Goal: Information Seeking & Learning: Learn about a topic

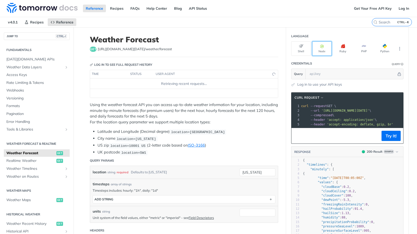
click at [318, 50] on button "Node" at bounding box center [322, 48] width 20 height 15
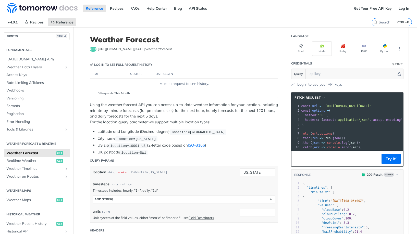
click at [252, 121] on p "Using the weather forecast API you can access up-to-date weather information fo…" at bounding box center [184, 113] width 188 height 23
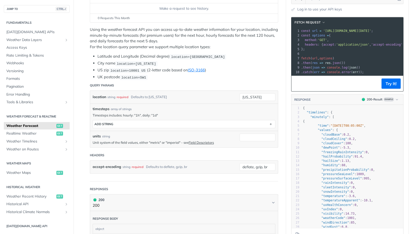
scroll to position [77, 0]
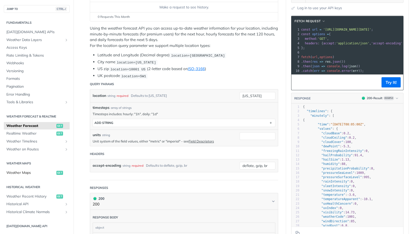
click at [26, 172] on span "Weather Maps" at bounding box center [30, 173] width 49 height 5
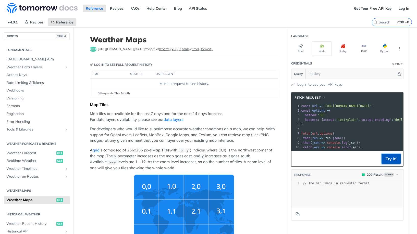
click at [393, 161] on button "Try It!" at bounding box center [391, 159] width 19 height 10
click at [326, 60] on header "Credentials Query" at bounding box center [347, 63] width 112 height 10
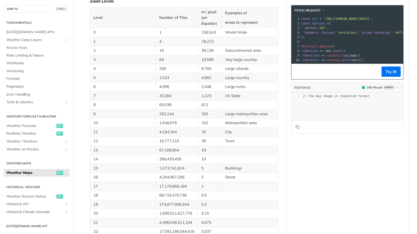
scroll to position [281, 0]
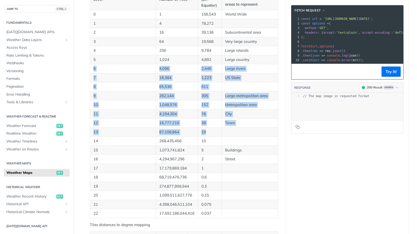
drag, startPoint x: 263, startPoint y: 72, endPoint x: 258, endPoint y: 148, distance: 77.0
click at [258, 148] on tbody "0 1 156,543 World Wide 1 4 78,272 2 16 39,136 Subcontinental area 3 64 19,568 V…" at bounding box center [184, 114] width 188 height 209
click at [258, 149] on p "Buildings" at bounding box center [250, 151] width 50 height 6
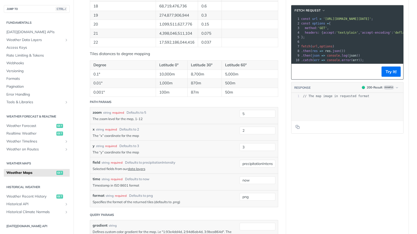
scroll to position [485, 0]
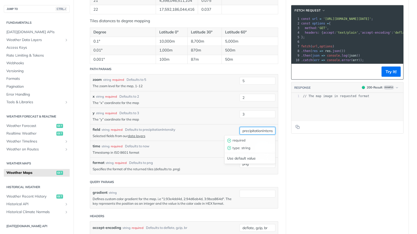
click at [251, 130] on input "precipitationIntensity" at bounding box center [258, 131] width 36 height 8
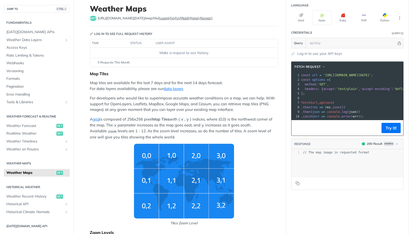
scroll to position [0, 0]
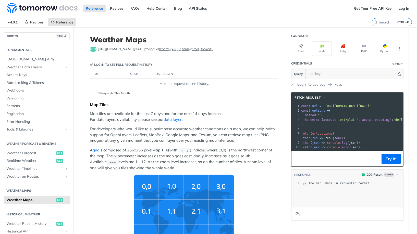
click at [221, 113] on p "Map tiles are available for the last 7 days and for the next 14 days forecast. …" at bounding box center [184, 116] width 188 height 11
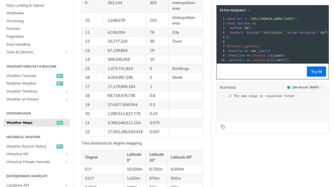
scroll to position [61, 0]
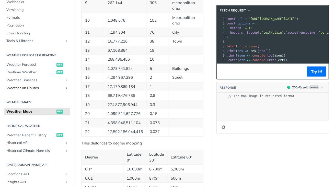
click at [57, 89] on span "Weather on Routes" at bounding box center [34, 88] width 57 height 5
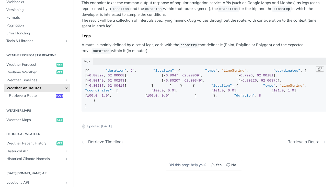
scroll to position [82, 0]
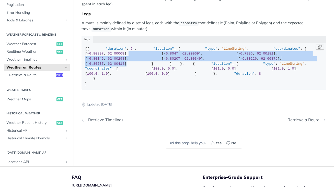
drag, startPoint x: 168, startPoint y: 101, endPoint x: 177, endPoint y: 72, distance: 30.5
click at [177, 72] on div "[{ "duration" : 54 , "location" : { "type" : "LineString" , "coordinates" : [ […" at bounding box center [203, 66] width 237 height 40
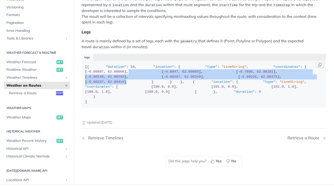
scroll to position [20, 0]
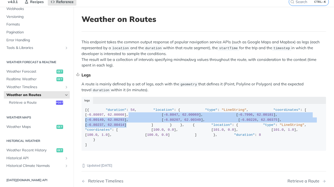
drag, startPoint x: 172, startPoint y: 88, endPoint x: 173, endPoint y: 76, distance: 12.3
click at [173, 76] on div "This endpoint takes the common output response of popular navigation service AP…" at bounding box center [203, 96] width 244 height 115
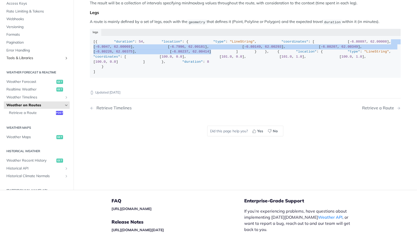
scroll to position [46, 0]
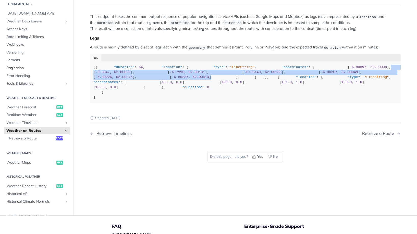
click at [48, 71] on span "Pagination" at bounding box center [37, 68] width 62 height 5
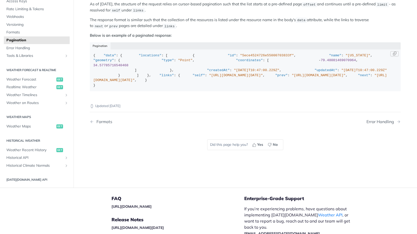
scroll to position [77, 0]
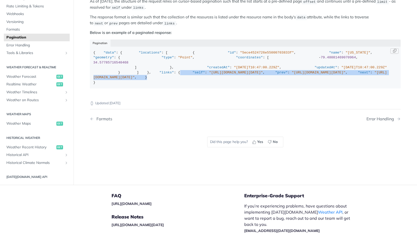
drag, startPoint x: 160, startPoint y: 141, endPoint x: 159, endPoint y: 161, distance: 20.2
click at [159, 85] on div "{ "data" : { "locations" : [ { "id" : "5ece4524726e55000703833f" , "name" : "No…" at bounding box center [245, 67] width 304 height 35
click at [263, 85] on div "{ "data" : { "locations" : [ { "id" : "5ece4524726e55000703833f" , "name" : "No…" at bounding box center [245, 67] width 304 height 35
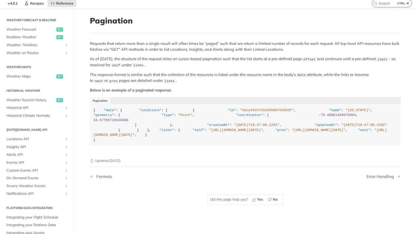
scroll to position [0, 0]
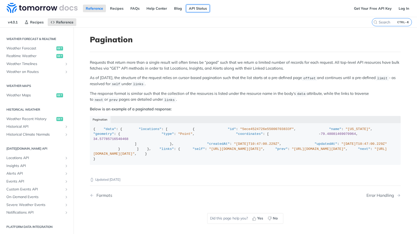
click at [198, 5] on link "API Status" at bounding box center [198, 9] width 24 height 8
drag, startPoint x: 198, startPoint y: 5, endPoint x: 228, endPoint y: 32, distance: 40.1
click at [228, 32] on div "Jump to Content Reference Recipes FAQs Help Center Blog API Status Recipes Refe…" at bounding box center [208, 117] width 417 height 234
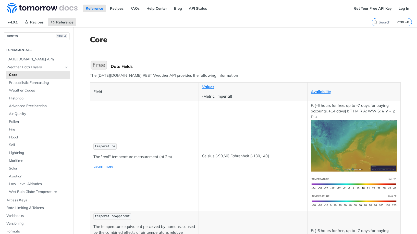
scroll to position [26, 0]
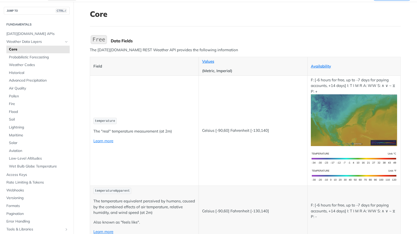
click at [252, 91] on td "Celsius [-90,60] Fahrenheit [-130,140]" at bounding box center [253, 131] width 109 height 110
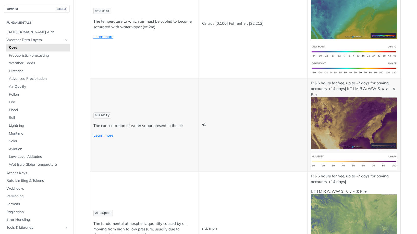
scroll to position [306, 0]
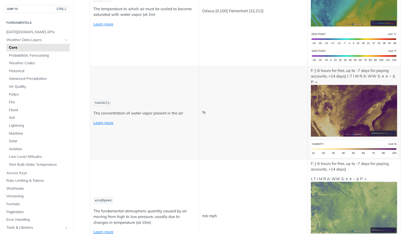
drag, startPoint x: 92, startPoint y: 104, endPoint x: 121, endPoint y: 103, distance: 29.1
click at [93, 104] on code "humidity" at bounding box center [102, 103] width 18 height 6
drag, startPoint x: 121, startPoint y: 103, endPoint x: 153, endPoint y: 104, distance: 31.7
click at [150, 103] on p "humidity" at bounding box center [144, 103] width 102 height 7
click at [225, 105] on td "%" at bounding box center [253, 112] width 109 height 93
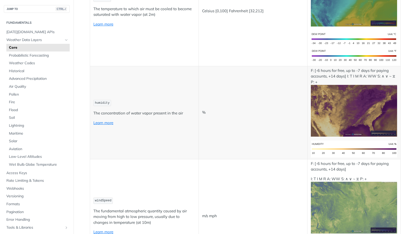
drag, startPoint x: 151, startPoint y: 102, endPoint x: 152, endPoint y: 91, distance: 10.5
click at [152, 91] on td "humidity The concentration of water vapor present in the air Learn more" at bounding box center [144, 112] width 109 height 93
drag, startPoint x: 156, startPoint y: 100, endPoint x: 156, endPoint y: 104, distance: 4.1
click at [156, 104] on td "humidity The concentration of water vapor present in the air Learn more" at bounding box center [144, 112] width 109 height 93
click at [156, 104] on p "humidity" at bounding box center [144, 103] width 102 height 7
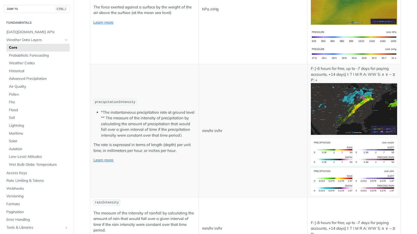
scroll to position [868, 0]
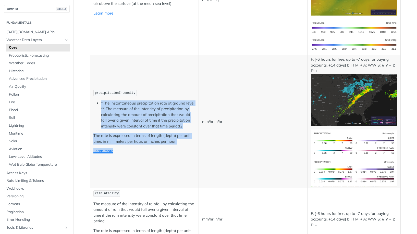
drag, startPoint x: 126, startPoint y: 151, endPoint x: 167, endPoint y: 85, distance: 77.5
click at [167, 85] on td "precipitationIntensity *The instantaneous precipitation rate at ground level **…" at bounding box center [144, 122] width 109 height 134
drag, startPoint x: 171, startPoint y: 81, endPoint x: 141, endPoint y: 157, distance: 81.8
click at [141, 157] on td "precipitationIntensity *The instantaneous precipitation rate at ground level **…" at bounding box center [144, 122] width 109 height 134
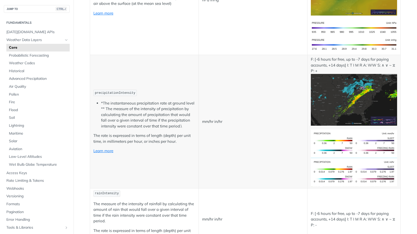
click at [259, 85] on td "mm/hr in/hr" at bounding box center [253, 122] width 109 height 134
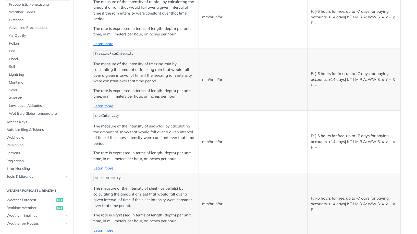
scroll to position [1073, 0]
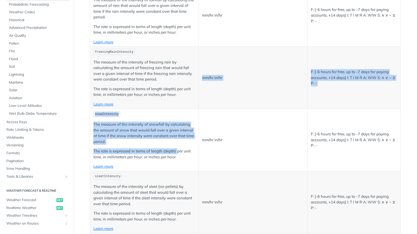
drag, startPoint x: 183, startPoint y: 107, endPoint x: 176, endPoint y: 160, distance: 52.7
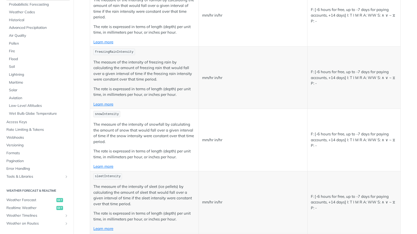
click at [297, 144] on td "mm/hr in/hr" at bounding box center [253, 140] width 109 height 62
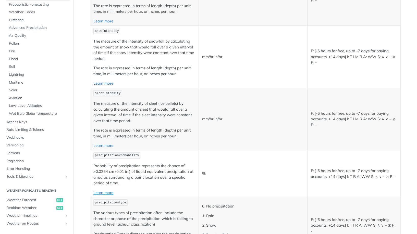
scroll to position [1175, 0]
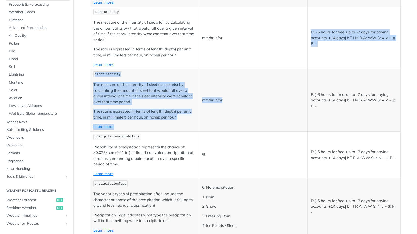
drag, startPoint x: 238, startPoint y: 125, endPoint x: 247, endPoint y: 68, distance: 57.4
click at [247, 68] on td "mm/hr in/hr" at bounding box center [253, 38] width 109 height 62
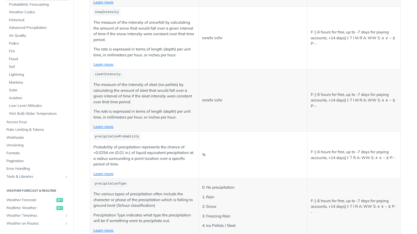
drag, startPoint x: 244, startPoint y: 79, endPoint x: 239, endPoint y: 118, distance: 39.7
click at [239, 117] on td "mm/hr in/hr" at bounding box center [253, 100] width 109 height 62
click at [237, 118] on td "mm/hr in/hr" at bounding box center [253, 100] width 109 height 62
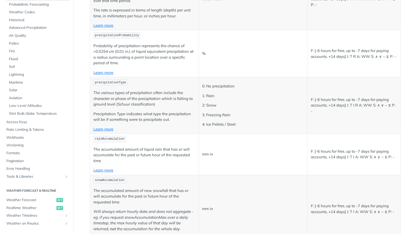
scroll to position [1277, 0]
click at [214, 124] on p "4: Ice Pellets / Sleet" at bounding box center [253, 124] width 102 height 6
click at [206, 124] on p "4: Ice Pellets / Sleet" at bounding box center [253, 124] width 102 height 6
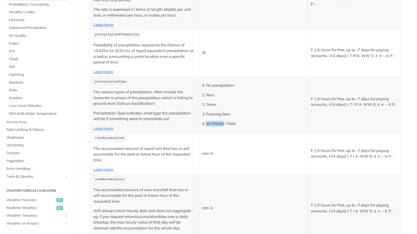
drag, startPoint x: 206, startPoint y: 124, endPoint x: 211, endPoint y: 124, distance: 5.9
click at [211, 124] on p "4: Ice Pellets / Sleet" at bounding box center [253, 124] width 102 height 6
click at [248, 129] on td "0: No precipitation 1: Rain 2: Snow 3: Freezing Rain 4: Ice Pellets / Sleet" at bounding box center [253, 105] width 109 height 57
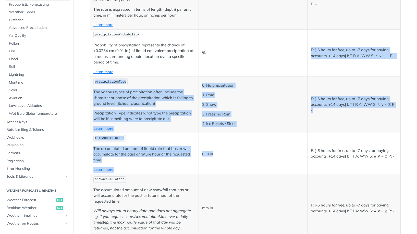
drag, startPoint x: 237, startPoint y: 64, endPoint x: 230, endPoint y: 163, distance: 99.8
click at [227, 159] on tbody "temperature The "real" temperature measurement (at 2m) Learn more Celsius [-90,…" at bounding box center [245, 198] width 311 height 2748
click at [230, 163] on td "mm in" at bounding box center [253, 153] width 109 height 41
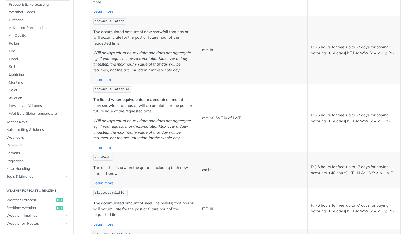
scroll to position [1456, 0]
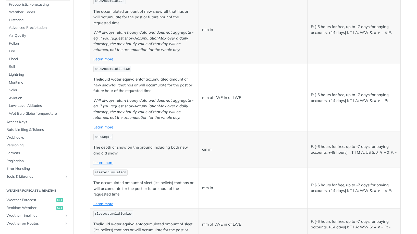
click at [167, 85] on p "The liquid water equivalent of accumulated amount of new snowfall that has or w…" at bounding box center [144, 85] width 102 height 17
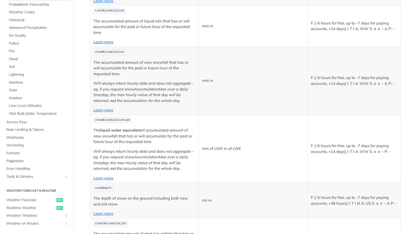
click at [283, 125] on td "mm of LWE in of LWE" at bounding box center [253, 149] width 109 height 68
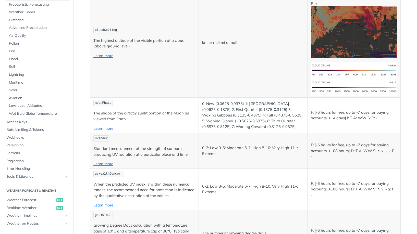
scroll to position [2273, 0]
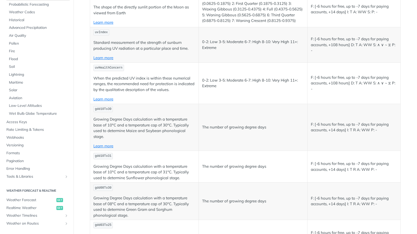
click at [259, 78] on p "0-2: Low 3-5: Moderate 6-7: High 8-10: Very High 11+: Extreme" at bounding box center [253, 83] width 102 height 11
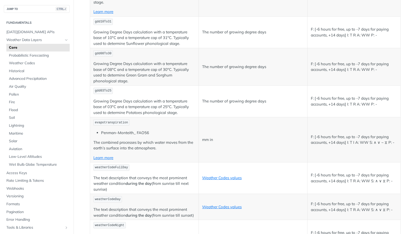
scroll to position [2400, 0]
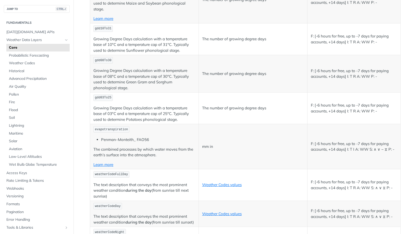
click at [267, 71] on p "The number of growing degree days" at bounding box center [253, 74] width 102 height 6
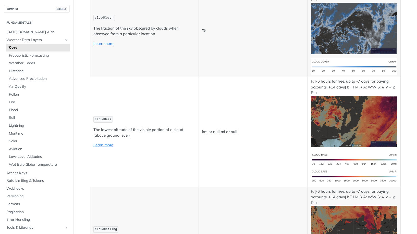
scroll to position [1966, 0]
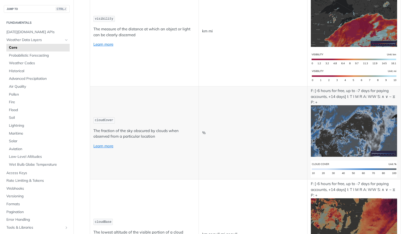
drag, startPoint x: 250, startPoint y: 89, endPoint x: 219, endPoint y: 183, distance: 98.9
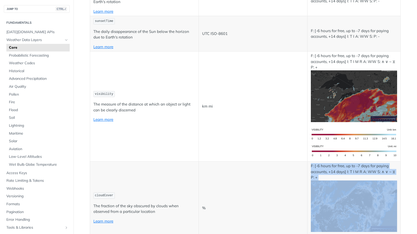
click at [229, 166] on td "%" at bounding box center [253, 208] width 109 height 93
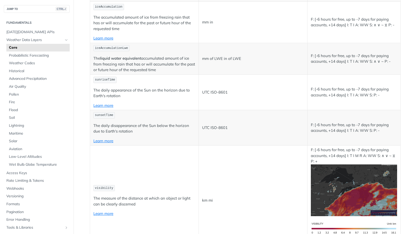
scroll to position [1685, 0]
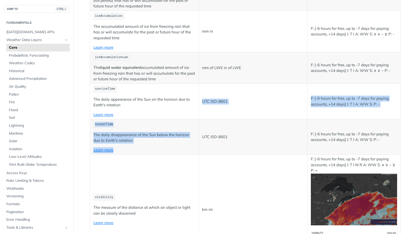
drag, startPoint x: 154, startPoint y: 144, endPoint x: 165, endPoint y: 113, distance: 32.8
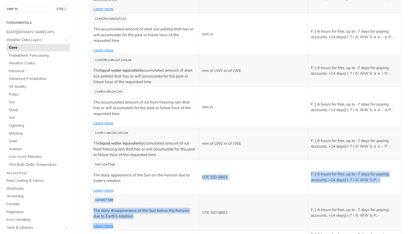
scroll to position [1609, 0]
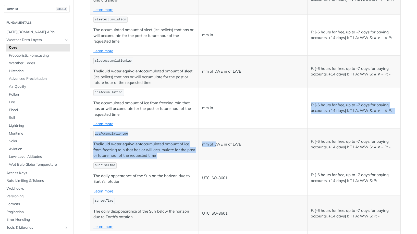
drag, startPoint x: 232, startPoint y: 100, endPoint x: 206, endPoint y: 163, distance: 68.1
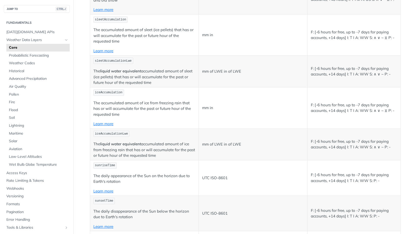
click at [206, 163] on td "UTC ISO-8601" at bounding box center [253, 177] width 109 height 35
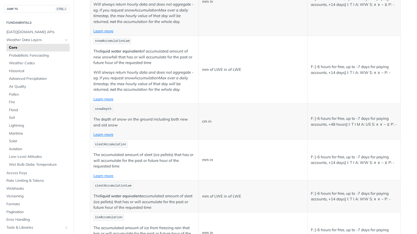
scroll to position [1456, 0]
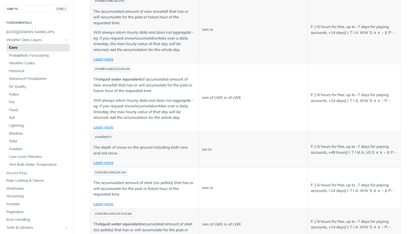
click at [231, 76] on td "mm of LWE in of LWE" at bounding box center [253, 98] width 109 height 68
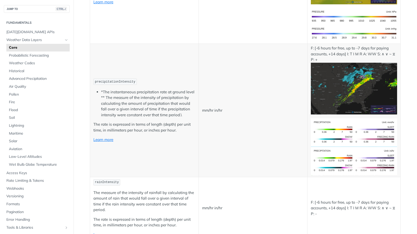
scroll to position [792, 0]
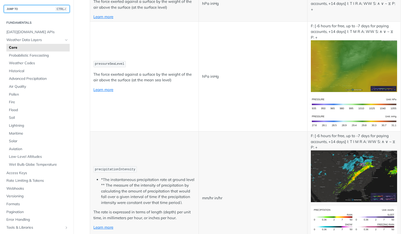
click at [36, 8] on button "JUMP TO CTRL-/" at bounding box center [37, 9] width 66 height 8
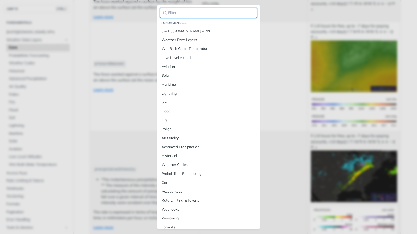
paste input "hailBinary"
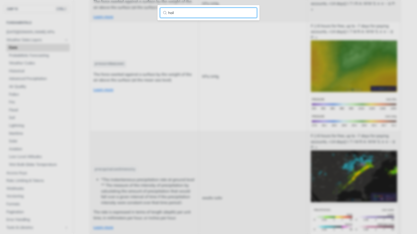
type input "hail"
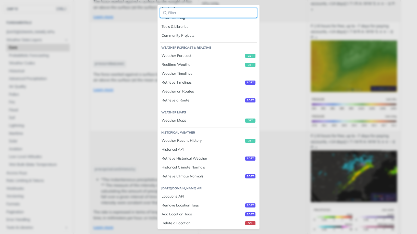
scroll to position [230, 0]
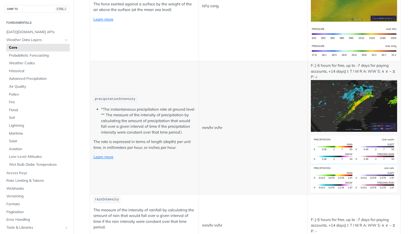
scroll to position [868, 0]
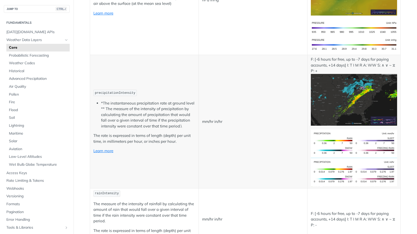
click at [114, 94] on span "precipitationIntensity" at bounding box center [115, 93] width 40 height 4
drag, startPoint x: 114, startPoint y: 94, endPoint x: 104, endPoint y: 91, distance: 10.7
click at [107, 92] on span "precipitationIntensity" at bounding box center [115, 93] width 40 height 4
click at [264, 104] on td "mm/hr in/hr" at bounding box center [253, 122] width 109 height 134
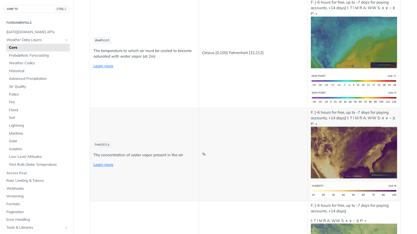
scroll to position [0, 0]
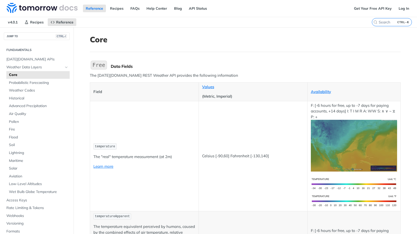
click at [275, 155] on p "Celsius [-90,60] Fahrenheit [-130,140]" at bounding box center [253, 156] width 102 height 6
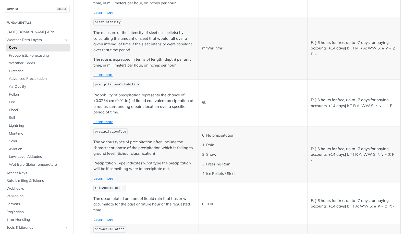
scroll to position [1234, 0]
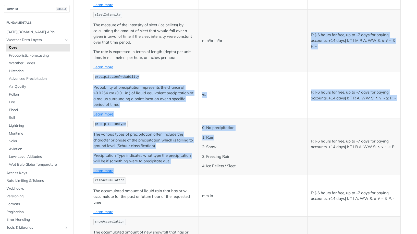
drag, startPoint x: 241, startPoint y: 58, endPoint x: 228, endPoint y: 137, distance: 80.2
click at [228, 137] on p "1: Rain" at bounding box center [253, 138] width 102 height 6
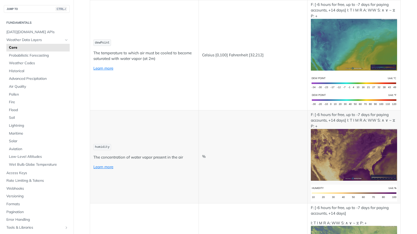
scroll to position [0, 0]
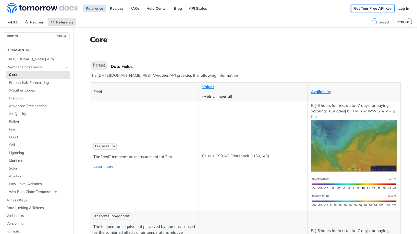
click at [374, 7] on link "Get Your Free API Key" at bounding box center [372, 9] width 43 height 8
click at [328, 65] on div "Data Fields" at bounding box center [256, 66] width 290 height 5
click at [390, 9] on link "Get Your Free API Key" at bounding box center [372, 9] width 43 height 8
click at [396, 10] on link "Log In" at bounding box center [404, 9] width 16 height 8
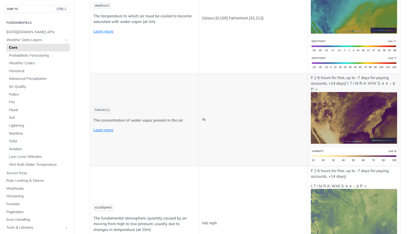
scroll to position [306, 0]
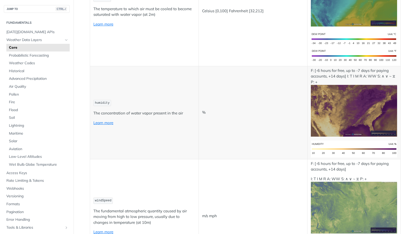
drag, startPoint x: 240, startPoint y: 75, endPoint x: 234, endPoint y: 149, distance: 74.5
click at [234, 146] on td "%" at bounding box center [253, 112] width 109 height 93
click at [231, 149] on td "%" at bounding box center [253, 112] width 109 height 93
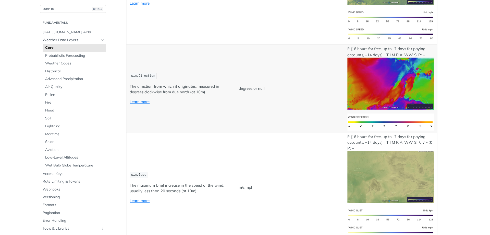
scroll to position [536, 0]
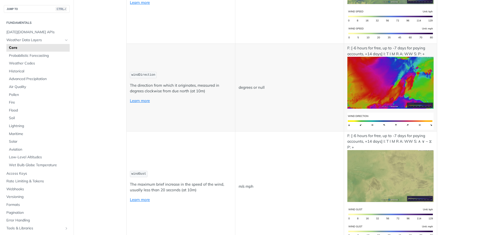
click at [232, 62] on tr "windDirection The direction from which it originates, measured in degrees clock…" at bounding box center [282, 88] width 311 height 88
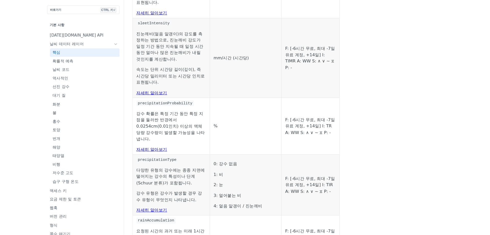
scroll to position [973, 0]
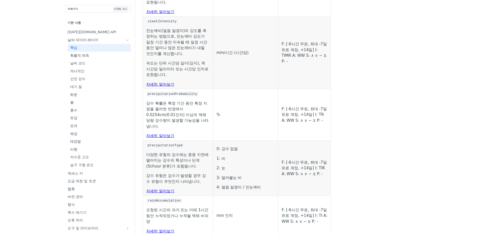
click at [289, 76] on td "F: [-6시간 무료, 최대 -7일 유료 계정, +14일] I: TIMR A: WW S: ∧ ∨ ~ ⧖ P: -" at bounding box center [304, 52] width 53 height 73
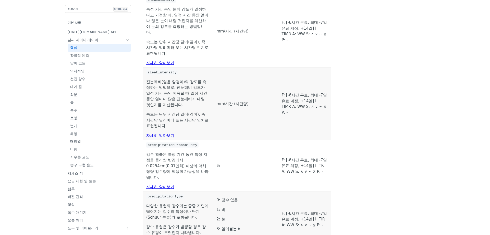
click at [278, 67] on td "F: [-6시간 무료, 최대 -7일 유료 계정, +14일] I: TIMR A: WW S: ∧ ∨ ~ ⧖ P: -" at bounding box center [304, 31] width 53 height 73
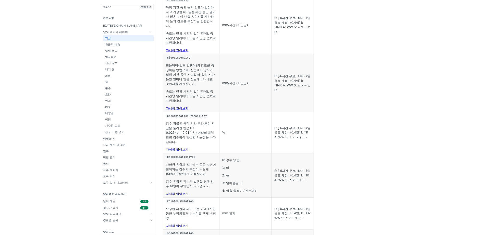
scroll to position [922, 0]
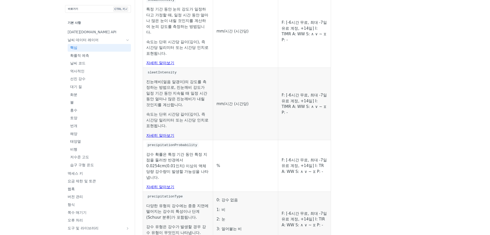
click at [278, 67] on td "F: [-6시간 무료, 최대 -7일 유료 계정, +14일] I: TIMR A: WW S: ∧ ∨ ~ ⧖ P: -" at bounding box center [304, 31] width 53 height 73
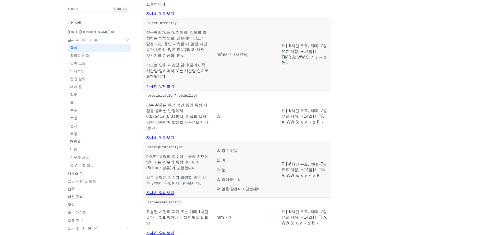
scroll to position [998, 0]
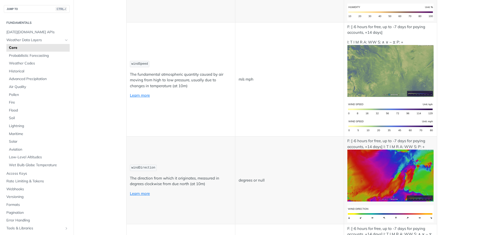
scroll to position [919, 0]
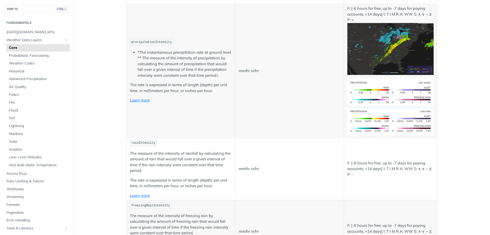
drag, startPoint x: 0, startPoint y: 0, endPoint x: 268, endPoint y: 75, distance: 278.1
click at [268, 75] on td "mm/hr in/hr" at bounding box center [289, 71] width 109 height 134
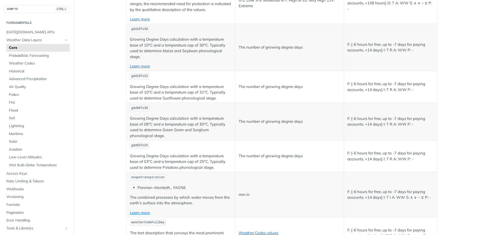
scroll to position [2346, 0]
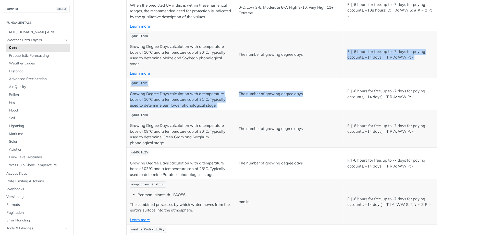
drag, startPoint x: 325, startPoint y: 50, endPoint x: 319, endPoint y: 111, distance: 60.8
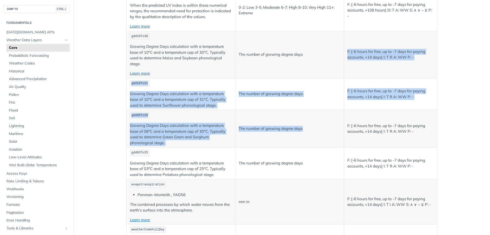
click at [319, 111] on td "The number of growing degree days" at bounding box center [289, 129] width 109 height 38
drag, startPoint x: 319, startPoint y: 111, endPoint x: 344, endPoint y: 33, distance: 80.9
click at [344, 33] on td "F: [-6 hours for free, up to -7 days for paying accounts, +14 days] I: T R A: W…" at bounding box center [390, 54] width 93 height 47
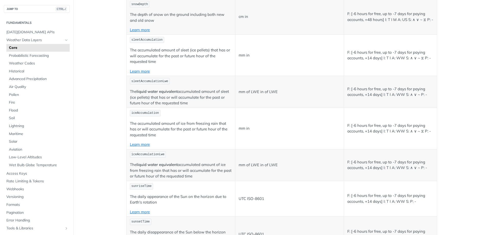
scroll to position [1580, 0]
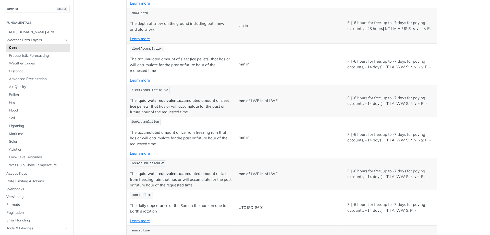
click at [287, 95] on td "mm of LWE in of LWE" at bounding box center [289, 101] width 109 height 32
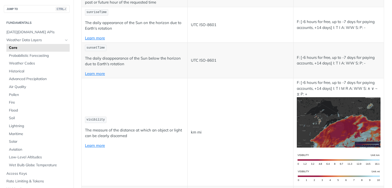
scroll to position [1764, 0]
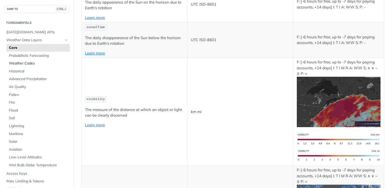
click at [38, 62] on span "Weather Codes" at bounding box center [39, 63] width 60 height 5
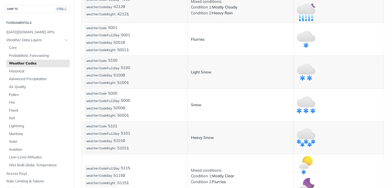
scroll to position [940, 0]
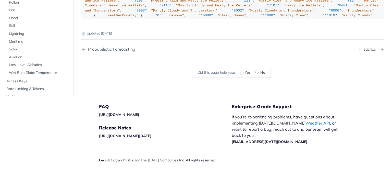
scroll to position [2983, 0]
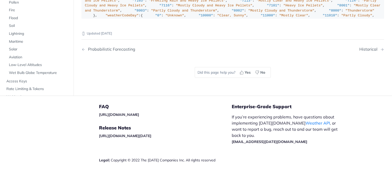
copy strong "Pellets"
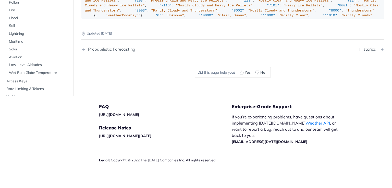
scroll to position [3724, 0]
drag, startPoint x: 117, startPoint y: 31, endPoint x: 127, endPoint y: 70, distance: 40.8
click at [127, 70] on div ""weatherCode" : { "0" : "Unknown" , "1000" : "Clear, Sunny" , "1100" : "Mostly …" at bounding box center [233, 75] width 296 height 445
click at [132, 82] on div ""weatherCode" : { "0" : "Unknown" , "1000" : "Clear, Sunny" , "1100" : "Mostly …" at bounding box center [233, 75] width 296 height 445
click at [150, 26] on div ""weatherCode" : { "0" : "Unknown" , "1000" : "Clear, Sunny" , "1100" : "Mostly …" at bounding box center [233, 75] width 296 height 445
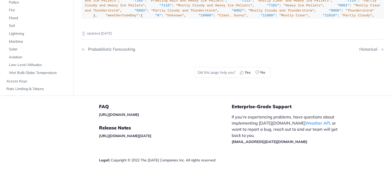
click at [150, 26] on div ""weatherCode" : { "0" : "Unknown" , "1000" : "Clear, Sunny" , "1100" : "Mostly …" at bounding box center [233, 75] width 296 height 445
drag, startPoint x: 150, startPoint y: 26, endPoint x: 193, endPoint y: 143, distance: 125.2
click at [193, 143] on div ""weatherCode" : { "0" : "Unknown" , "1000" : "Clear, Sunny" , "1100" : "Mostly …" at bounding box center [233, 75] width 296 height 445
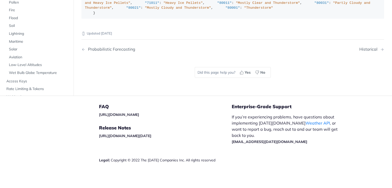
scroll to position [1205, 0]
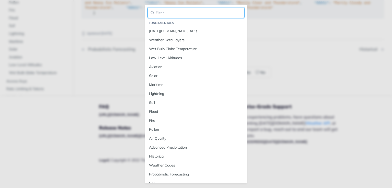
paste input "Pellets"
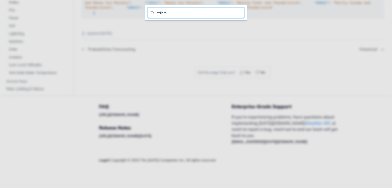
type input "Pellet"
type input "i"
type input "pallete"
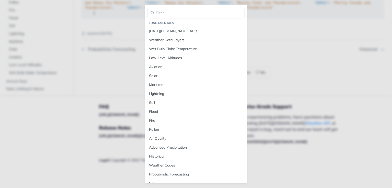
click at [116, 23] on div "Fundamentals Tomorrow.io APIs Weather Data Layers Wet Bulb Globe Temperature Lo…" at bounding box center [196, 94] width 392 height 188
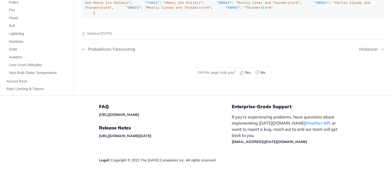
scroll to position [1422, 0]
drag, startPoint x: 199, startPoint y: 76, endPoint x: 205, endPoint y: 50, distance: 27.1
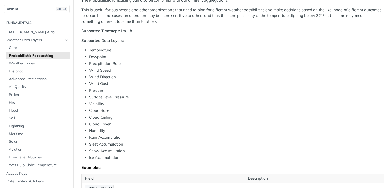
scroll to position [163, 0]
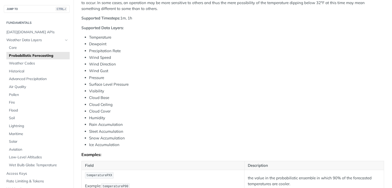
click at [232, 73] on li "Wind Gust" at bounding box center [236, 71] width 295 height 6
click at [89, 144] on ul "Temperature Dewpoint Precipitation Rate Wind Speed Wind Direction Wind Gust Pre…" at bounding box center [232, 90] width 303 height 113
click at [91, 144] on li "Ice Accumulation" at bounding box center [236, 145] width 295 height 6
click at [92, 144] on li "Ice Accumulation" at bounding box center [236, 145] width 295 height 6
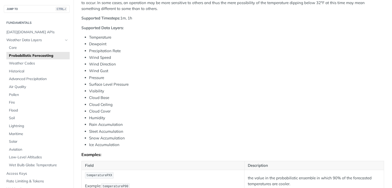
click at [181, 125] on li "Rain Accumulation" at bounding box center [236, 125] width 295 height 6
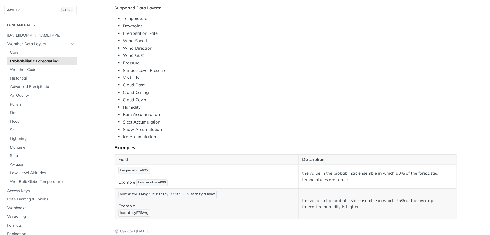
scroll to position [184, 0]
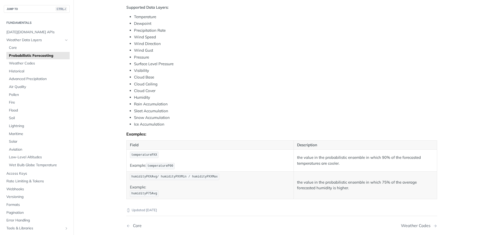
drag, startPoint x: 195, startPoint y: 1, endPoint x: 183, endPoint y: 34, distance: 36.0
click at [183, 34] on li "Wind Speed" at bounding box center [285, 37] width 303 height 6
click at [270, 124] on li "Ice Accumulation" at bounding box center [285, 124] width 303 height 6
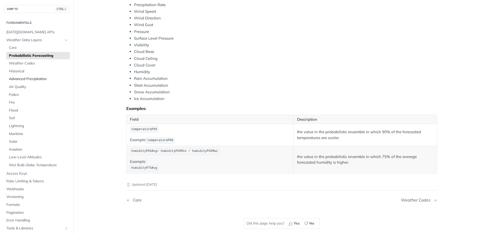
click at [40, 80] on span "Advanced Precipitation" at bounding box center [39, 78] width 60 height 5
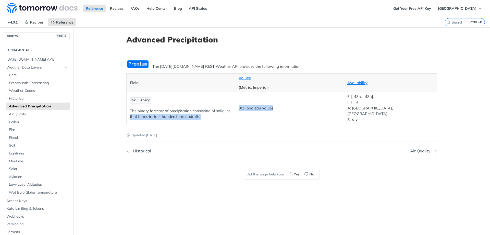
drag, startPoint x: 229, startPoint y: 104, endPoint x: 339, endPoint y: 106, distance: 110.3
click at [339, 106] on tr "hailBinary The binary forecast of precipitation consisting of solid ice that fo…" at bounding box center [282, 108] width 311 height 32
click at [398, 104] on p "F: [-48h, +48h] I: T I R A: CA, US S: ∧ ∨ ~" at bounding box center [391, 108] width 86 height 29
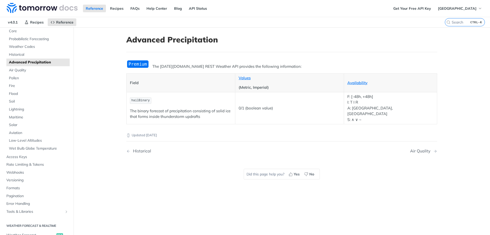
scroll to position [51, 0]
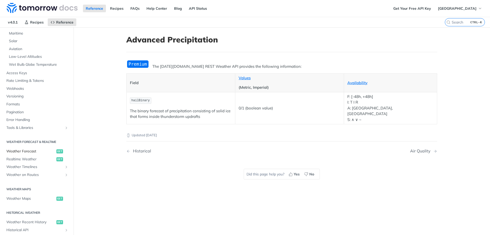
click at [38, 153] on span "Weather Forecast" at bounding box center [30, 151] width 49 height 5
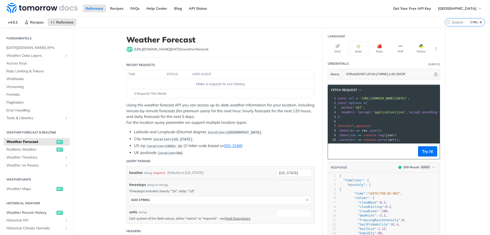
scroll to position [2, 0]
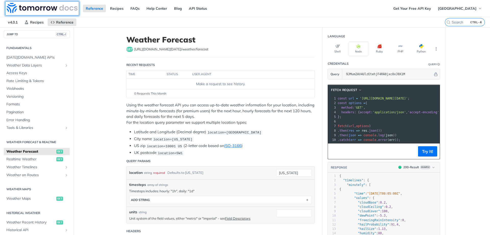
click at [44, 9] on img at bounding box center [42, 8] width 71 height 10
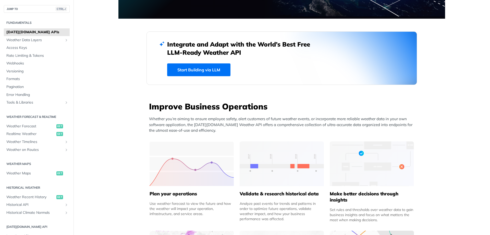
scroll to position [102, 0]
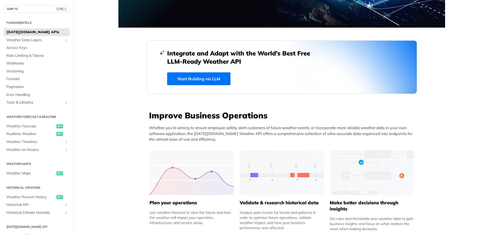
click at [213, 80] on link "Start Building via LLM" at bounding box center [198, 78] width 63 height 13
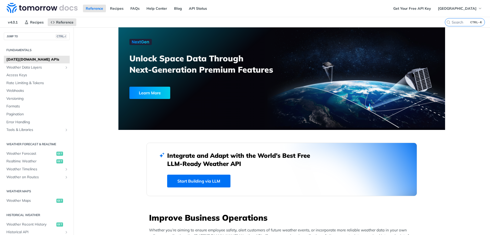
click at [465, 3] on div "Get Your Free API Key SEONGYO PARK" at bounding box center [441, 8] width 100 height 17
click at [468, 9] on span "[GEOGRAPHIC_DATA]" at bounding box center [457, 8] width 39 height 5
click at [458, 8] on span "[GEOGRAPHIC_DATA]" at bounding box center [457, 8] width 39 height 5
click at [34, 36] on button "JUMP TO CTRL-/" at bounding box center [37, 36] width 66 height 8
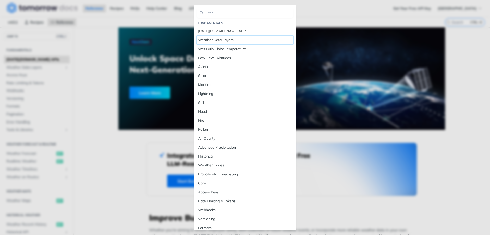
click at [207, 40] on div "Weather Data Layers" at bounding box center [245, 39] width 94 height 5
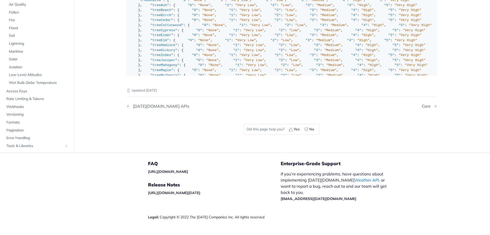
scroll to position [659, 0]
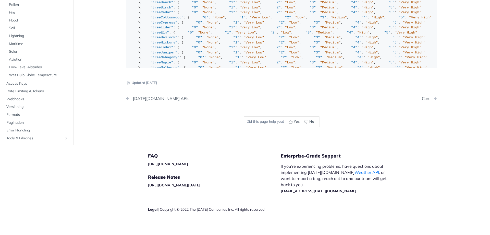
click at [151, 97] on div "Tomorrow.io APIs" at bounding box center [159, 98] width 59 height 5
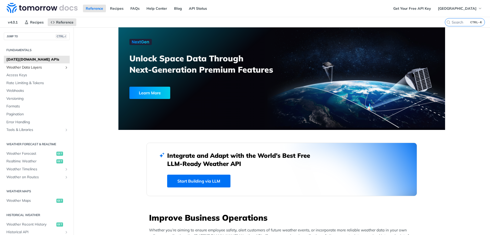
click at [64, 67] on icon "Show subpages for Weather Data Layers" at bounding box center [66, 67] width 4 height 4
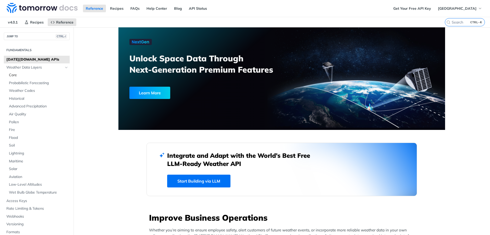
click at [41, 78] on link "Core" at bounding box center [37, 75] width 63 height 8
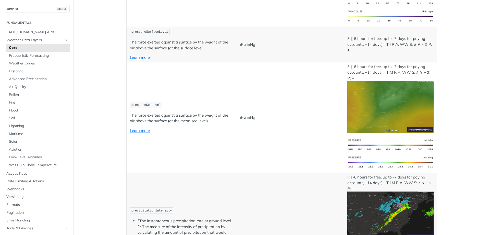
drag, startPoint x: 318, startPoint y: 132, endPoint x: 274, endPoint y: 130, distance: 44.0
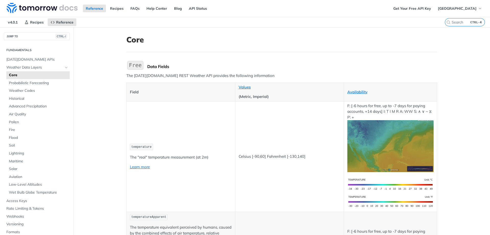
click at [137, 65] on img "Expand image" at bounding box center [135, 65] width 18 height 11
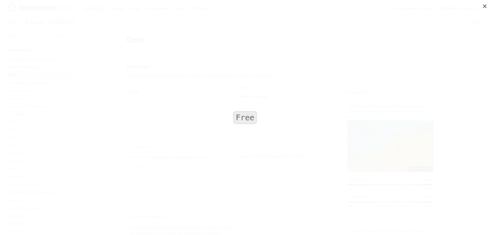
click at [236, 111] on img "Collapse image" at bounding box center [245, 118] width 26 height 16
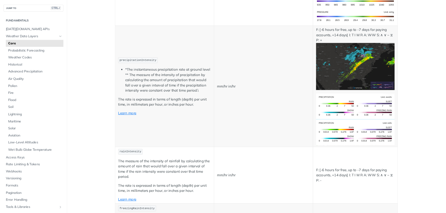
scroll to position [792, 0]
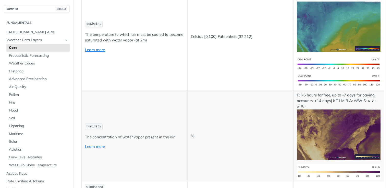
scroll to position [260, 0]
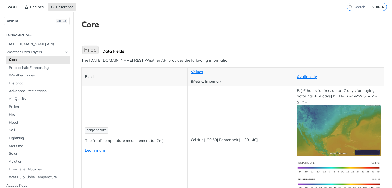
drag, startPoint x: 250, startPoint y: 85, endPoint x: 212, endPoint y: 82, distance: 38.1
click at [212, 82] on p "(Metric, Imperial)" at bounding box center [240, 81] width 99 height 6
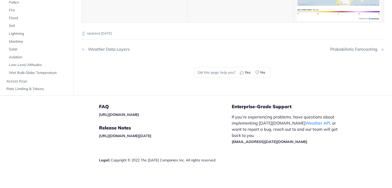
scroll to position [2620, 0]
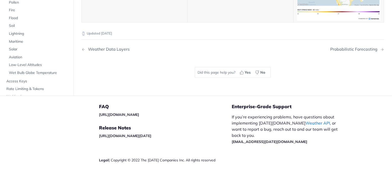
drag, startPoint x: 148, startPoint y: 57, endPoint x: 150, endPoint y: 82, distance: 24.4
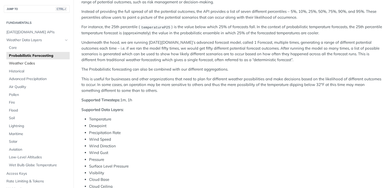
click at [39, 64] on span "Weather Codes" at bounding box center [39, 63] width 60 height 5
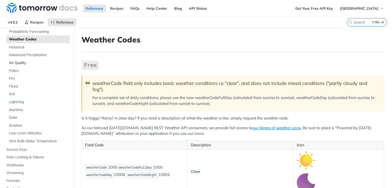
scroll to position [61, 0]
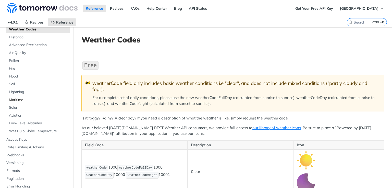
click at [31, 101] on span "Maritime" at bounding box center [39, 99] width 60 height 5
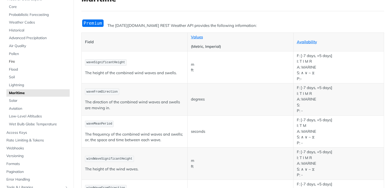
scroll to position [41, 0]
click at [22, 23] on span "Weather Codes" at bounding box center [39, 22] width 60 height 5
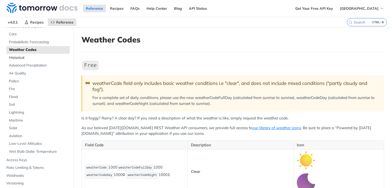
click at [26, 57] on span "Historical" at bounding box center [39, 57] width 60 height 5
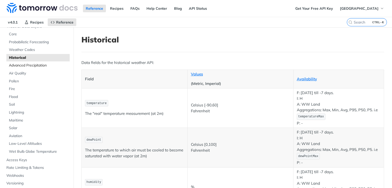
click at [29, 64] on span "Advanced Precipitation" at bounding box center [39, 65] width 60 height 5
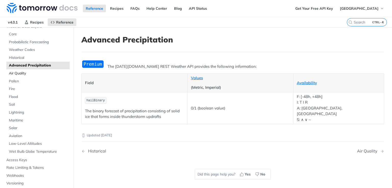
click at [29, 73] on span "Air Quality" at bounding box center [39, 73] width 60 height 5
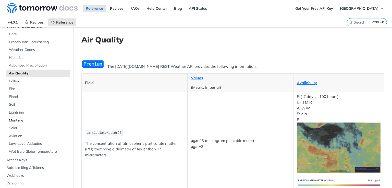
click at [36, 121] on span "Maritime" at bounding box center [39, 120] width 60 height 5
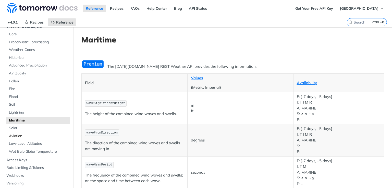
click at [31, 136] on span "Aviation" at bounding box center [39, 135] width 60 height 5
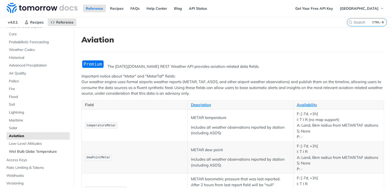
click at [37, 148] on link "Wet Bulb Globe Temperature" at bounding box center [37, 152] width 63 height 8
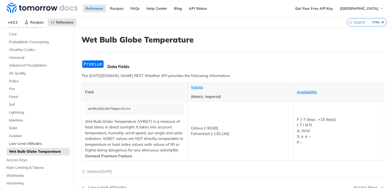
click at [40, 144] on span "Low-Level Altitudes" at bounding box center [39, 143] width 60 height 5
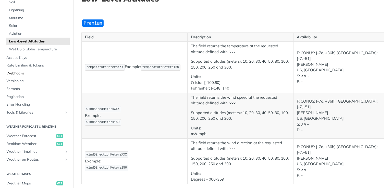
scroll to position [123, 0]
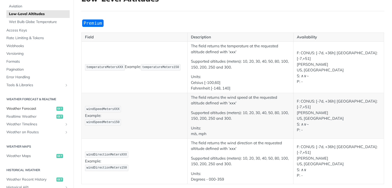
click at [41, 112] on link "Weather Forecast get" at bounding box center [37, 109] width 66 height 8
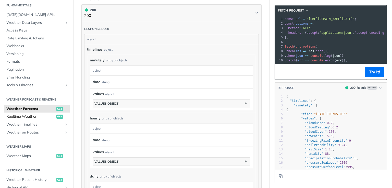
click at [29, 116] on span "Realtime Weather" at bounding box center [30, 116] width 49 height 5
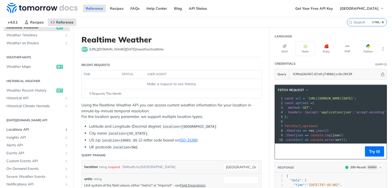
scroll to position [140, 0]
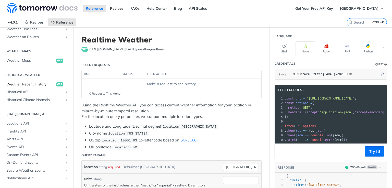
click at [51, 83] on span "Weather Recent History" at bounding box center [30, 84] width 49 height 5
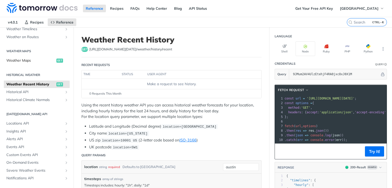
click at [56, 59] on span "get" at bounding box center [59, 60] width 7 height 4
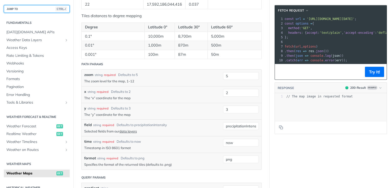
click at [31, 11] on button "JUMP TO CTRL-/" at bounding box center [37, 9] width 66 height 8
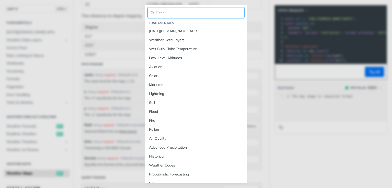
paste input "hailBinary"
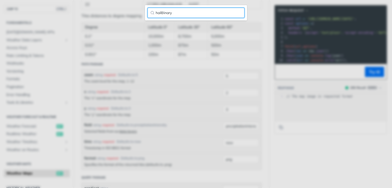
type input "hailBinary"
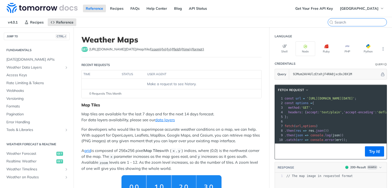
click at [363, 23] on input "CTRL-K" at bounding box center [361, 22] width 52 height 5
paste input "hailBinary"
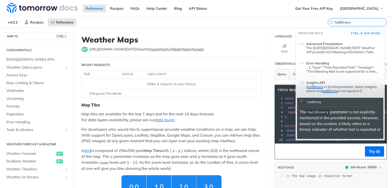
type input "hailBinary"
click at [330, 85] on p "( hailBinary == 0) Interpretation: Select insights where the hailBinary is not …" at bounding box center [343, 89] width 75 height 8
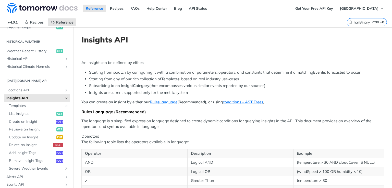
scroll to position [260, 0]
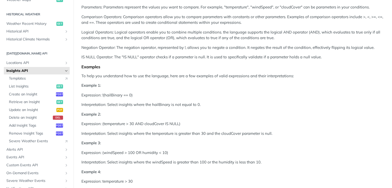
click at [306, 76] on p "To help you understand how to use the language, here are a few examples of vali…" at bounding box center [232, 76] width 303 height 6
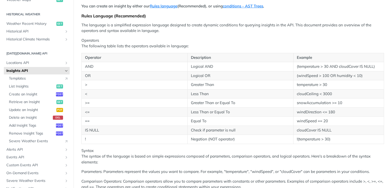
scroll to position [76, 0]
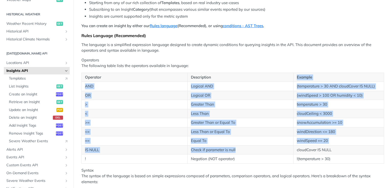
drag, startPoint x: 242, startPoint y: 145, endPoint x: 258, endPoint y: 170, distance: 29.6
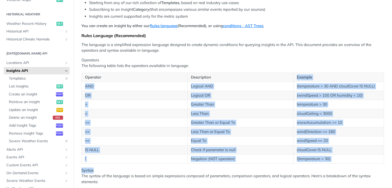
click at [272, 131] on td "Less Than or Equal To" at bounding box center [240, 131] width 106 height 9
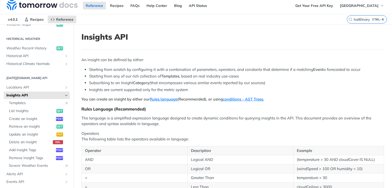
scroll to position [0, 0]
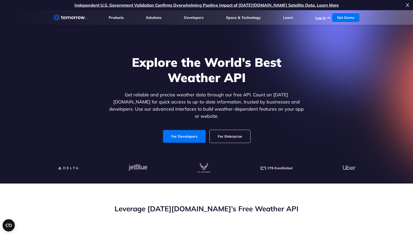
click at [324, 18] on link "Log In" at bounding box center [321, 18] width 10 height 5
